Goal: Task Accomplishment & Management: Manage account settings

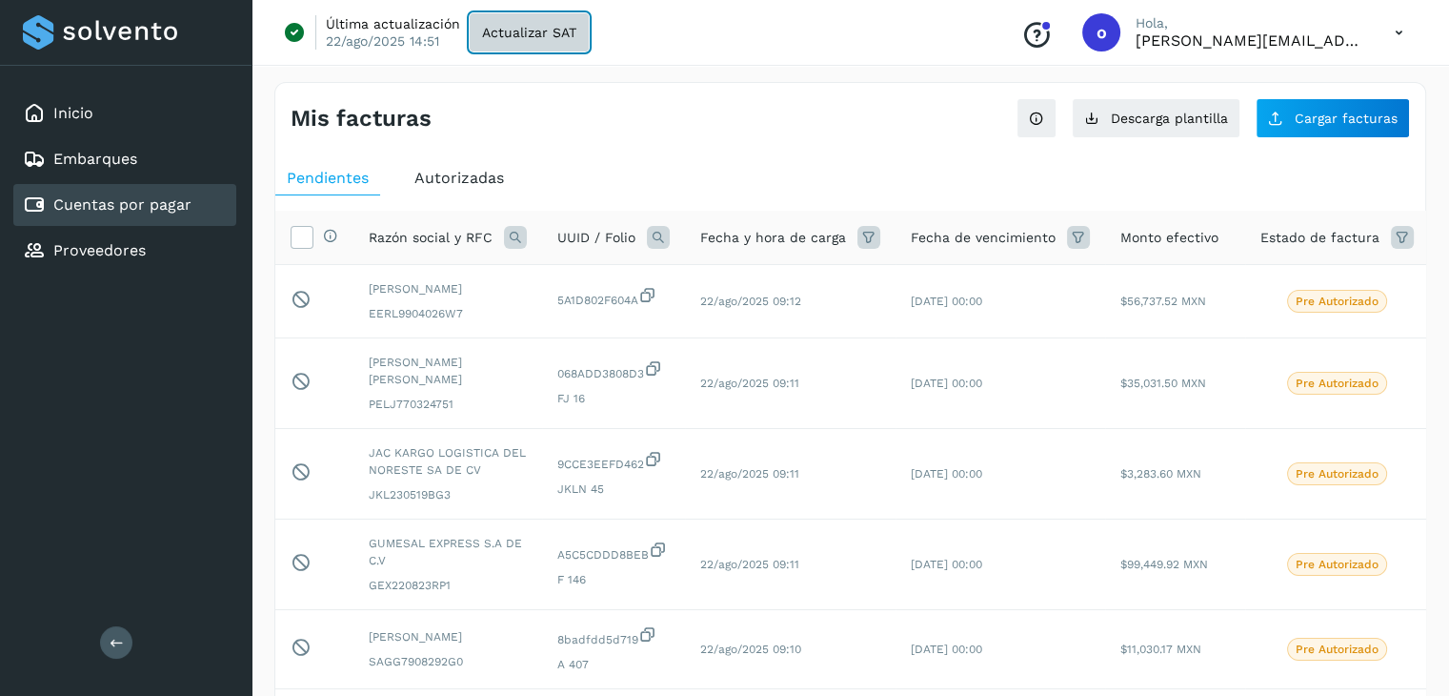
click at [518, 26] on span "Actualizar SAT" at bounding box center [529, 32] width 94 height 13
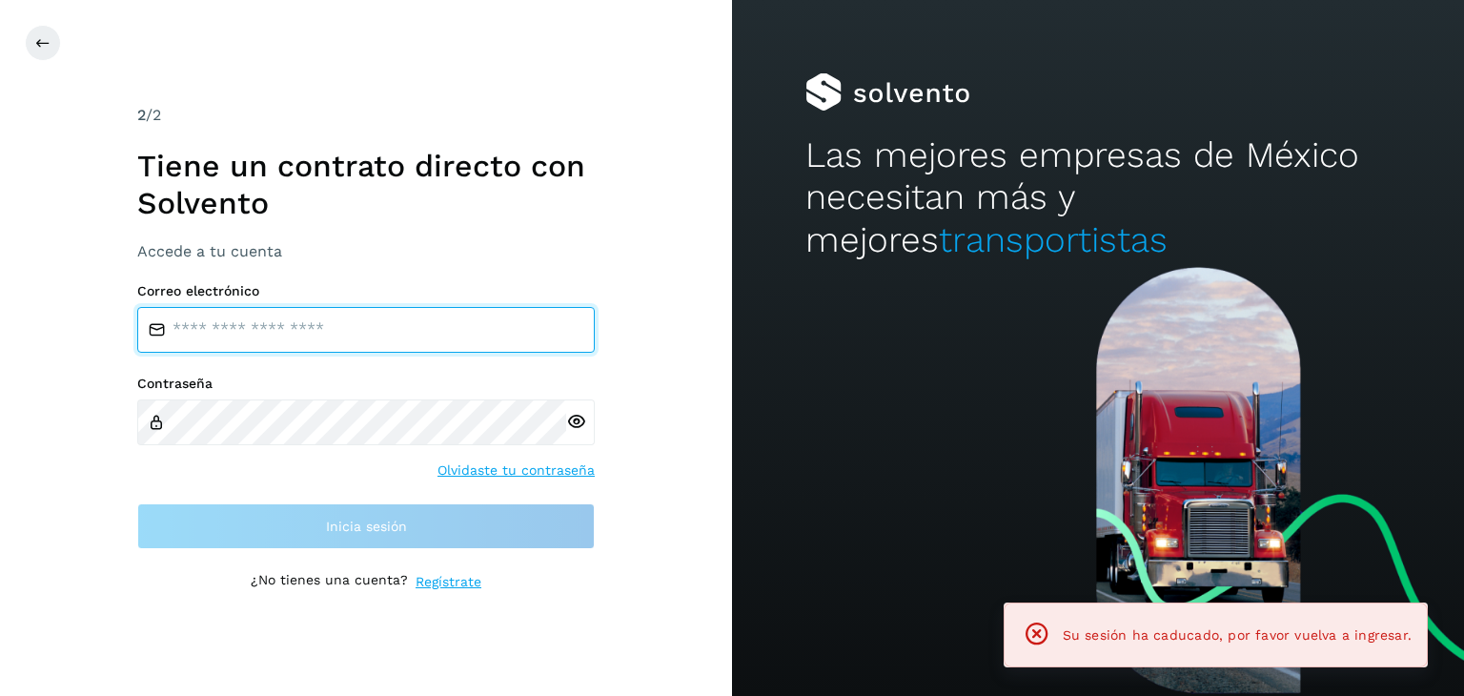
click at [259, 329] on input "email" at bounding box center [365, 330] width 457 height 46
type input "**********"
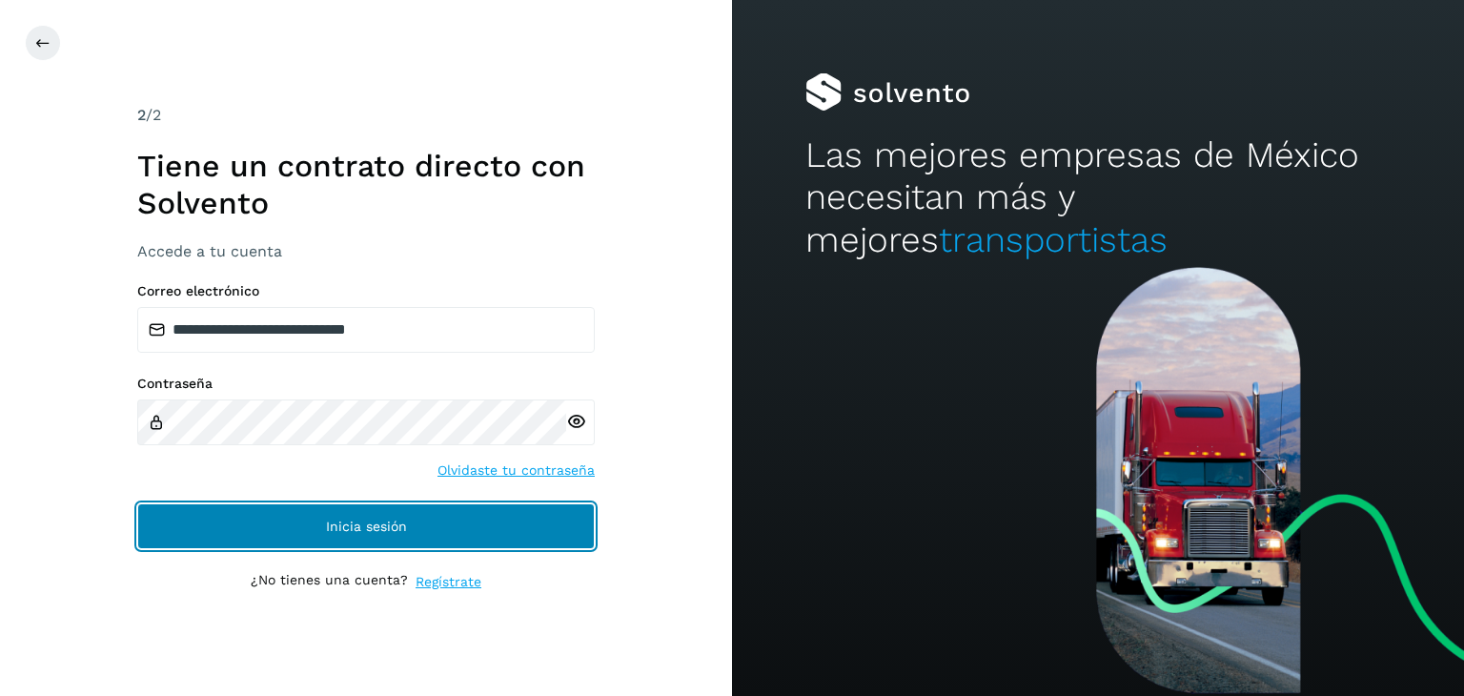
click at [255, 528] on button "Inicia sesión" at bounding box center [365, 526] width 457 height 46
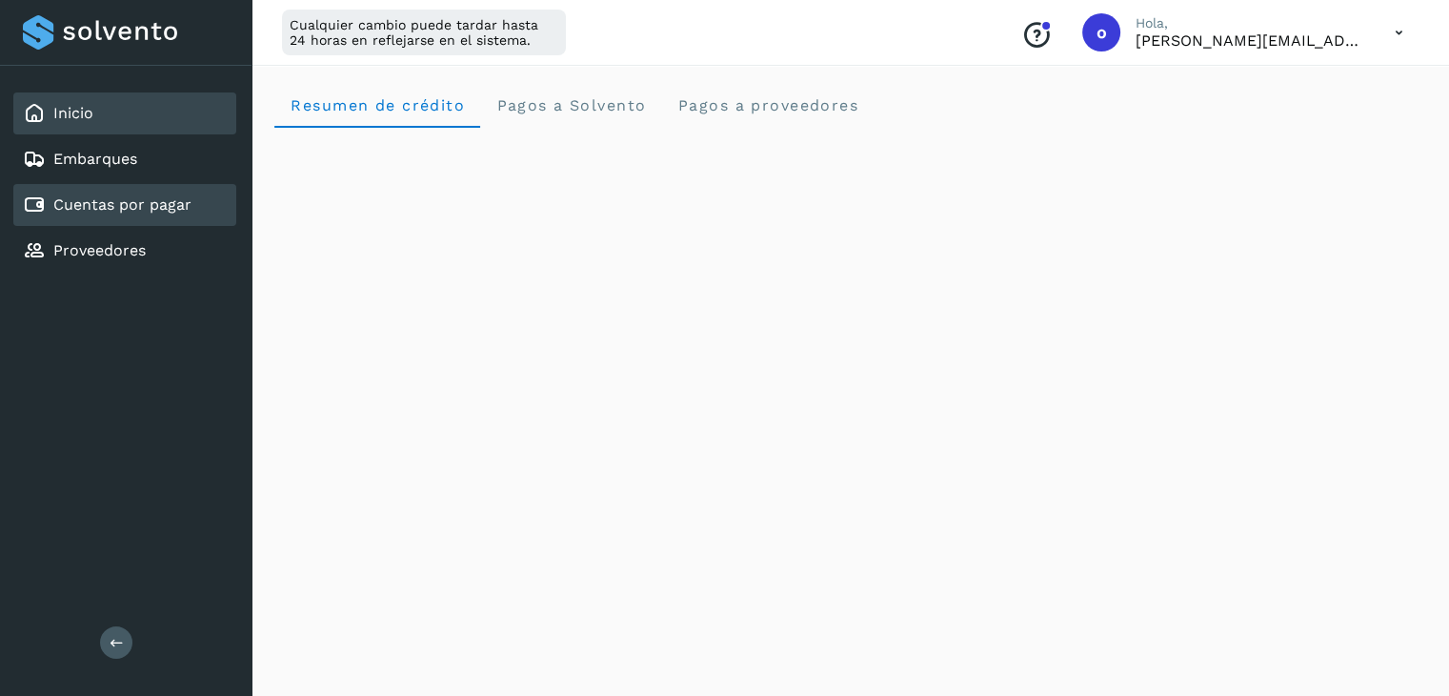
click at [156, 207] on link "Cuentas por pagar" at bounding box center [122, 204] width 138 height 18
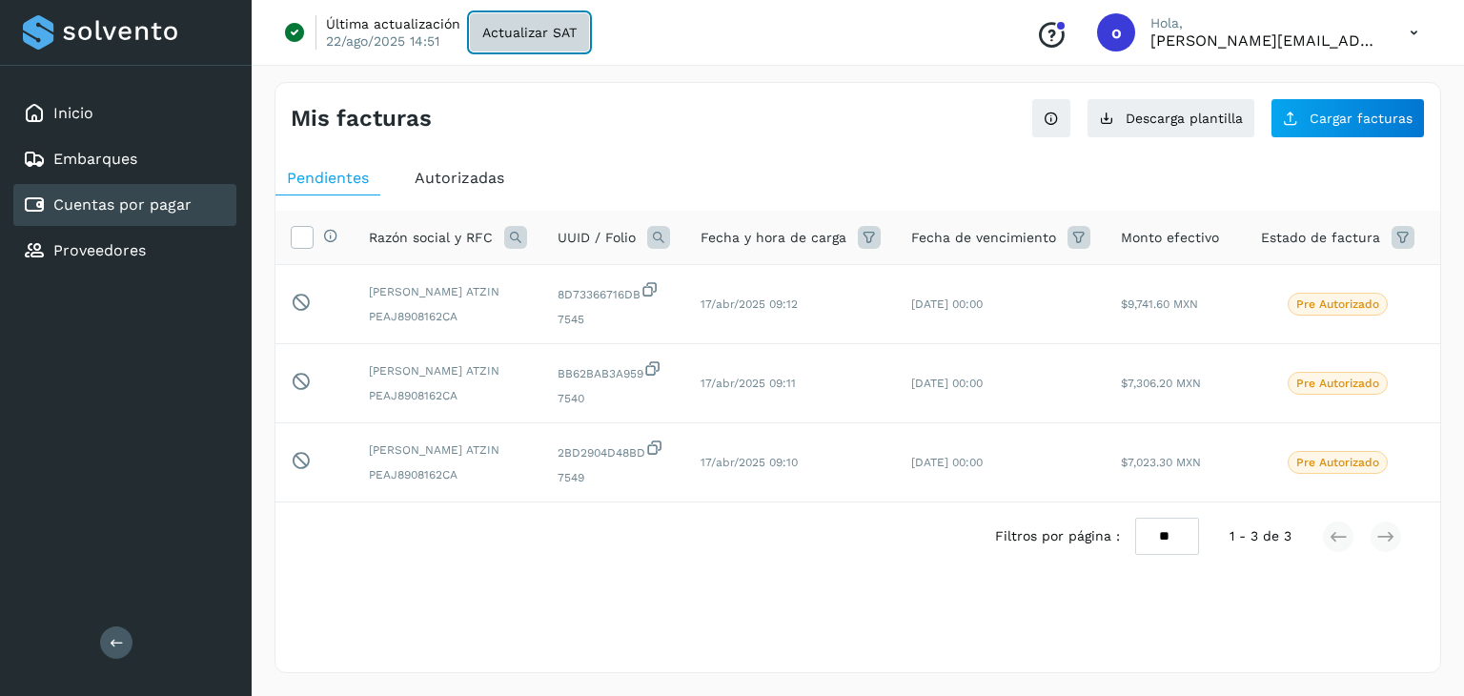
click at [515, 32] on span "Actualizar SAT" at bounding box center [529, 32] width 94 height 13
